Goal: Transaction & Acquisition: Purchase product/service

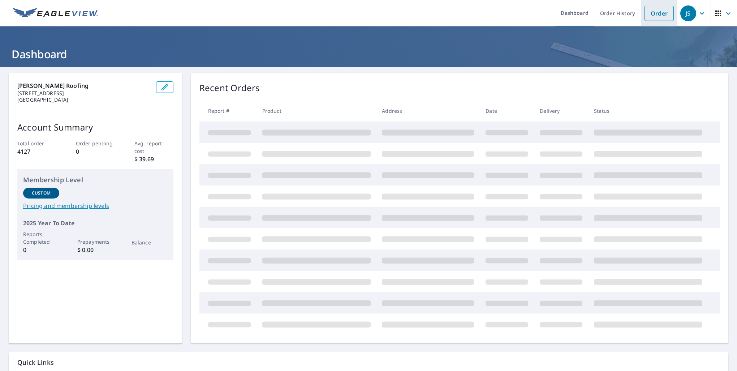
click at [658, 13] on link "Order" at bounding box center [658, 13] width 29 height 15
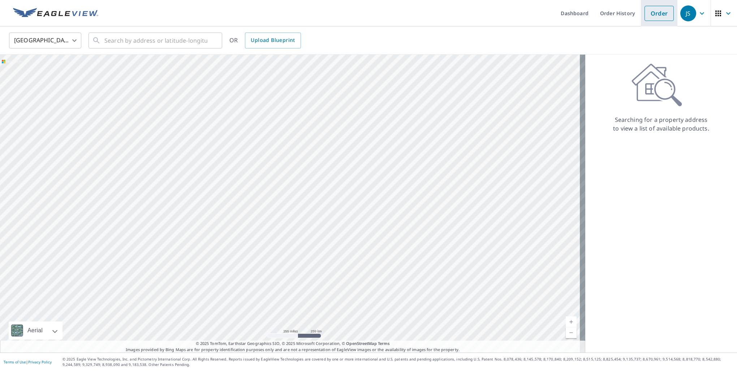
click at [652, 13] on link "Order" at bounding box center [658, 13] width 29 height 15
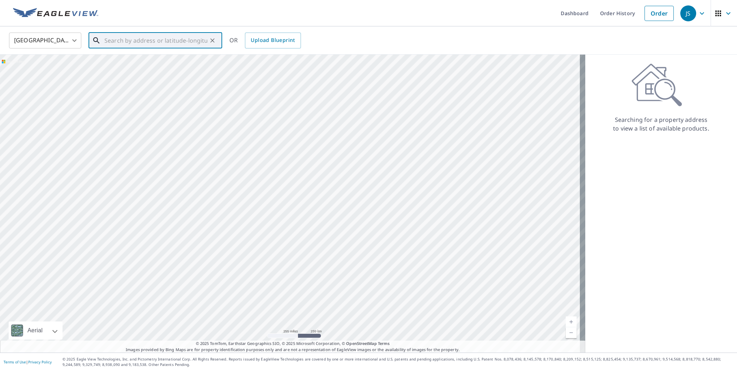
click at [146, 39] on input "text" at bounding box center [155, 40] width 103 height 20
paste input "[STREET_ADDRESS]"
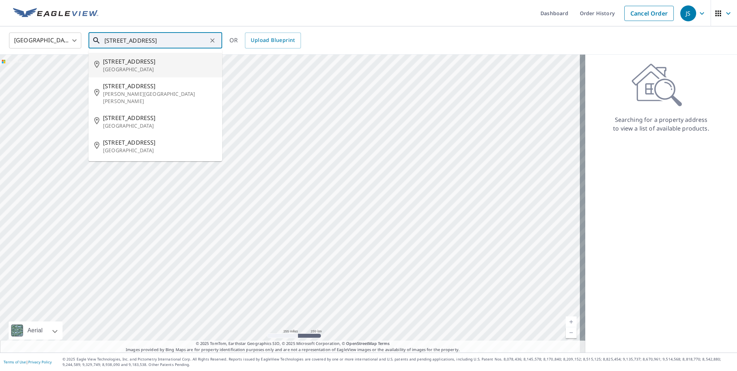
click at [139, 69] on p "[GEOGRAPHIC_DATA]" at bounding box center [159, 69] width 113 height 7
type input "[STREET_ADDRESS]"
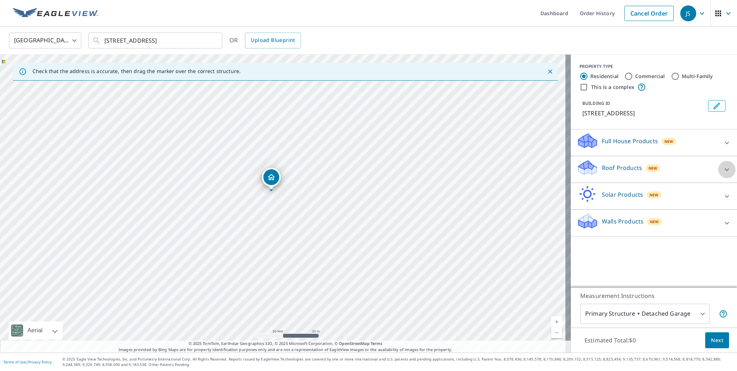
click at [724, 168] on icon at bounding box center [726, 169] width 9 height 9
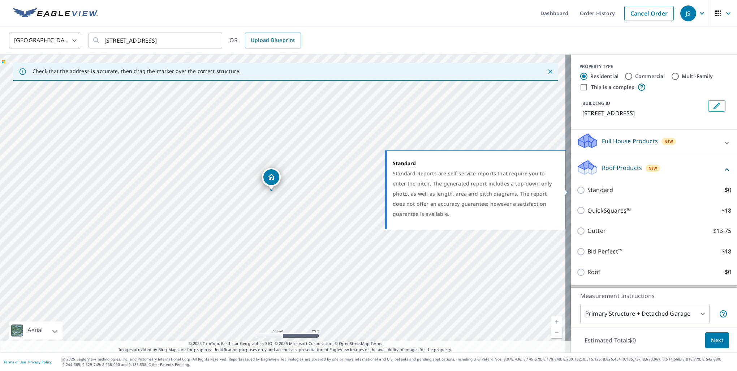
click at [570, 188] on div "Standard Standard Reports are self-service reports that require you to enter th…" at bounding box center [478, 189] width 185 height 83
click at [576, 190] on input "Standard $0" at bounding box center [581, 190] width 11 height 9
checkbox input "true"
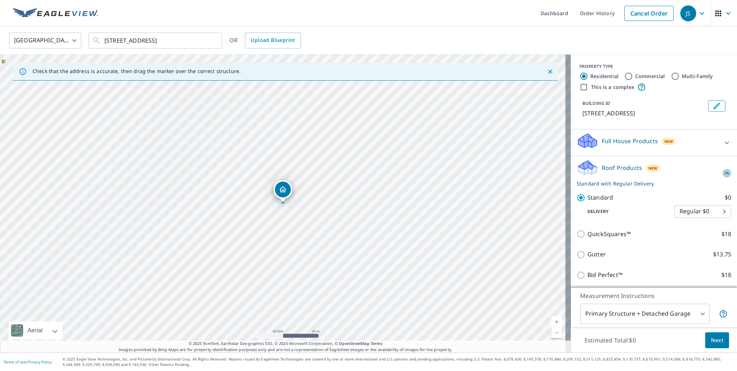
click at [722, 173] on icon at bounding box center [726, 173] width 9 height 9
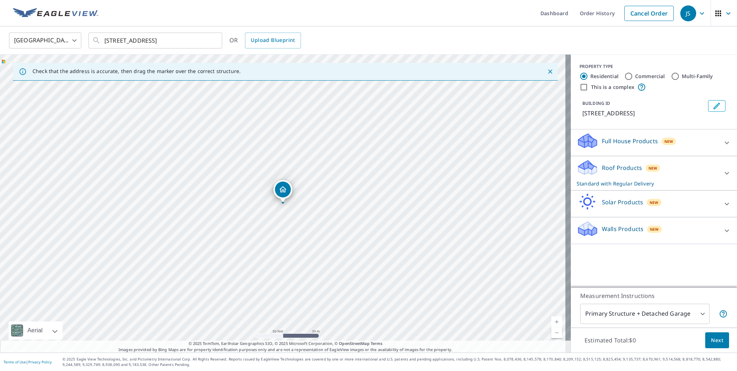
click at [582, 168] on icon at bounding box center [587, 170] width 18 height 9
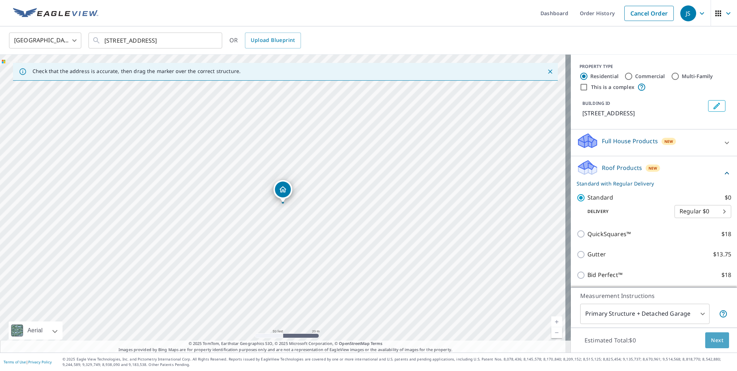
click at [716, 339] on span "Next" at bounding box center [717, 340] width 12 height 9
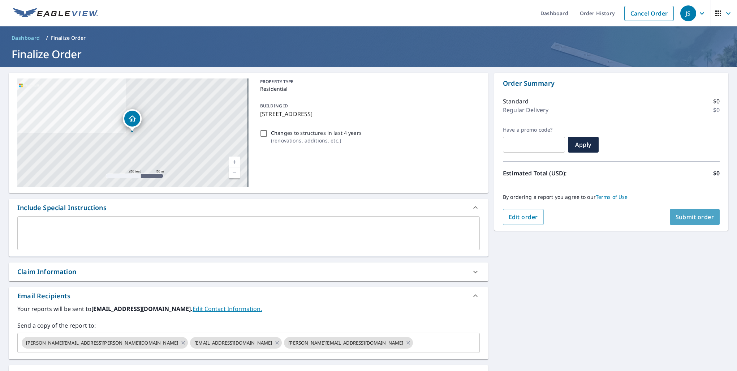
click at [688, 215] on span "Submit order" at bounding box center [694, 217] width 39 height 8
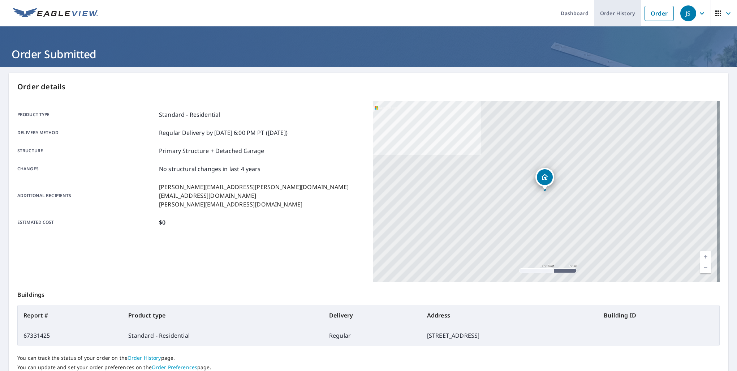
click at [606, 14] on link "Order History" at bounding box center [617, 13] width 47 height 26
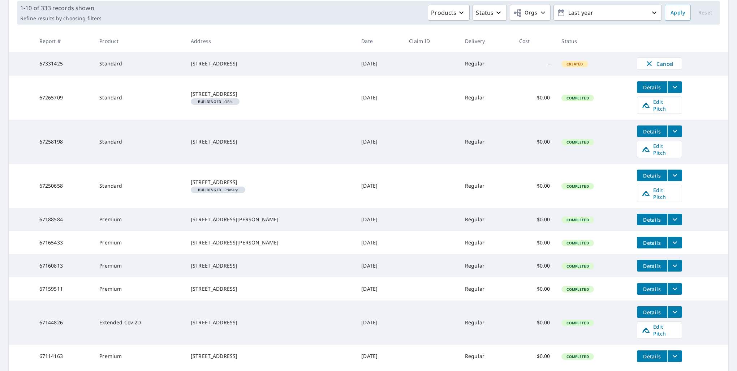
scroll to position [154, 0]
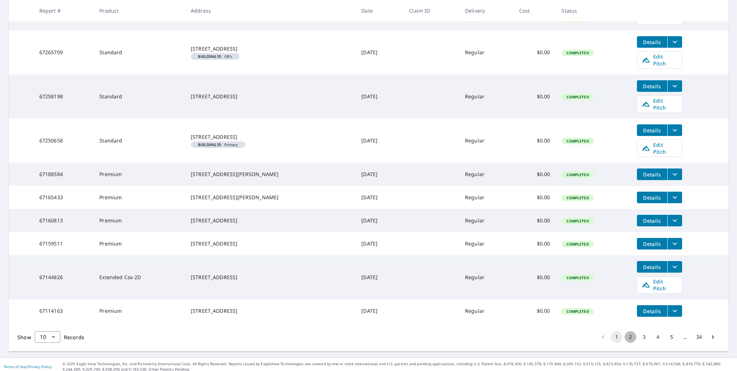
click at [627, 334] on button "2" at bounding box center [631, 337] width 12 height 12
